Goal: Find specific page/section: Find specific page/section

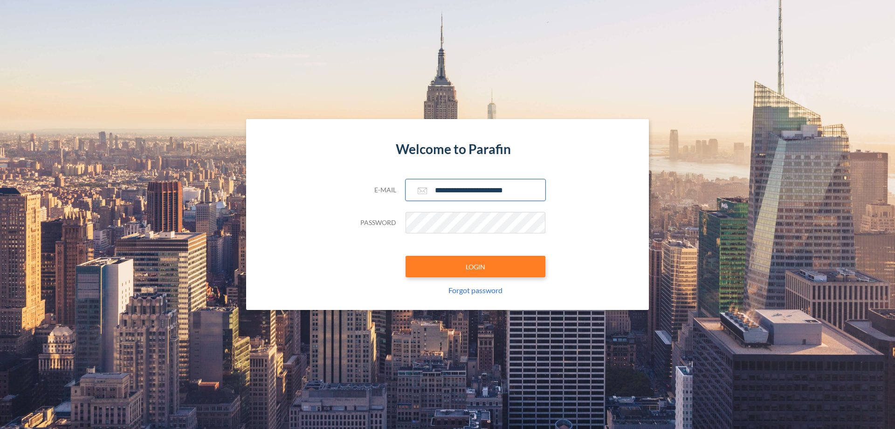
type input "**********"
click at [476, 266] on button "LOGIN" at bounding box center [476, 266] width 140 height 21
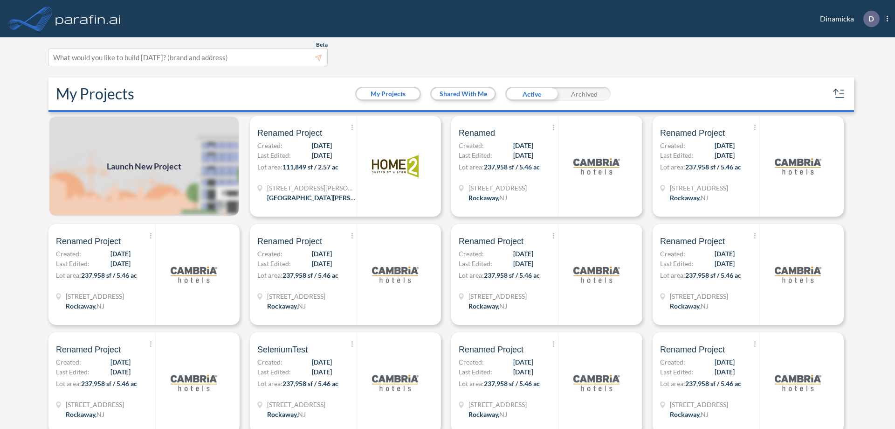
scroll to position [2, 0]
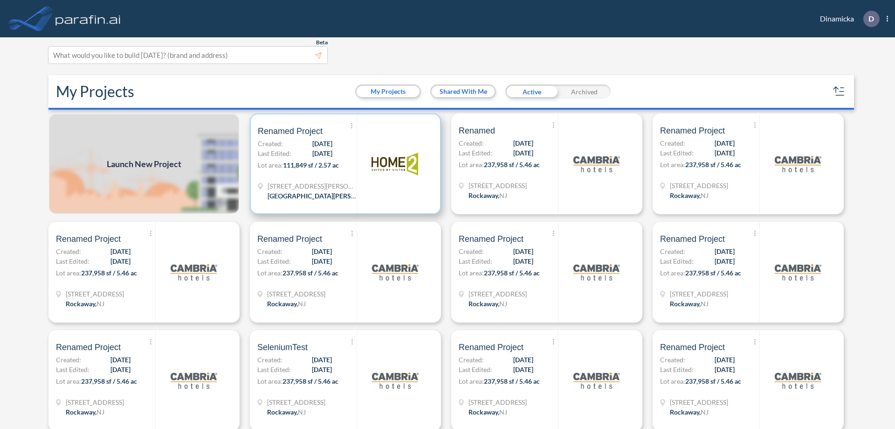
click at [344, 164] on p "Lot area: 111,849 sf / 2.57 ac" at bounding box center [307, 167] width 99 height 14
